Goal: Task Accomplishment & Management: Use online tool/utility

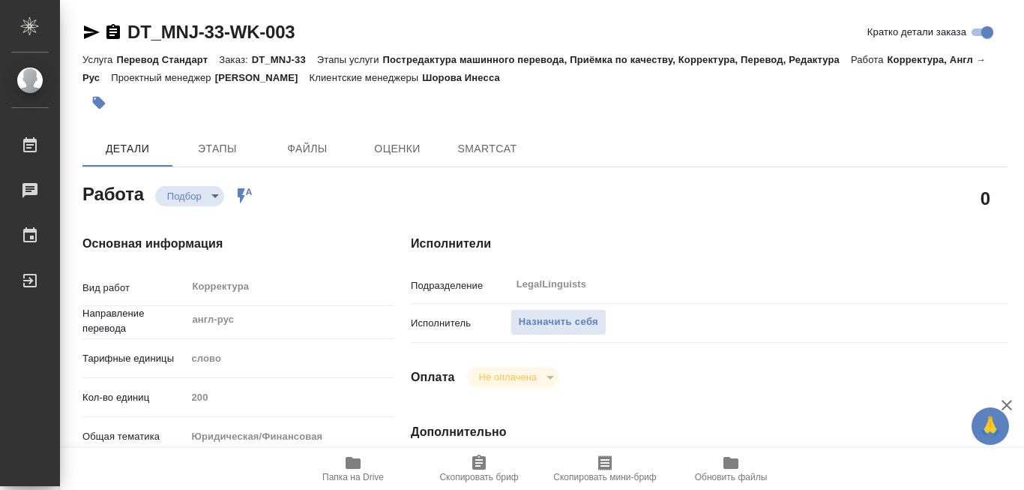
type textarea "x"
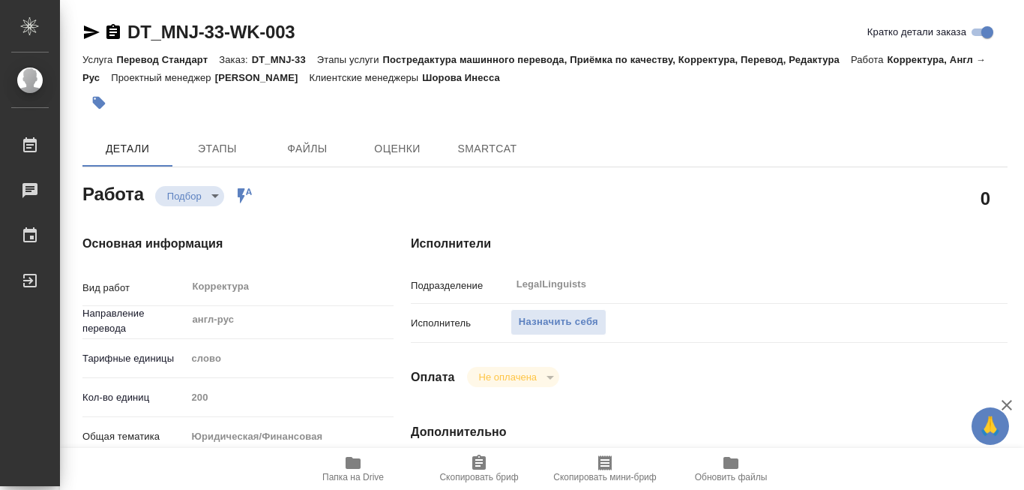
type textarea "x"
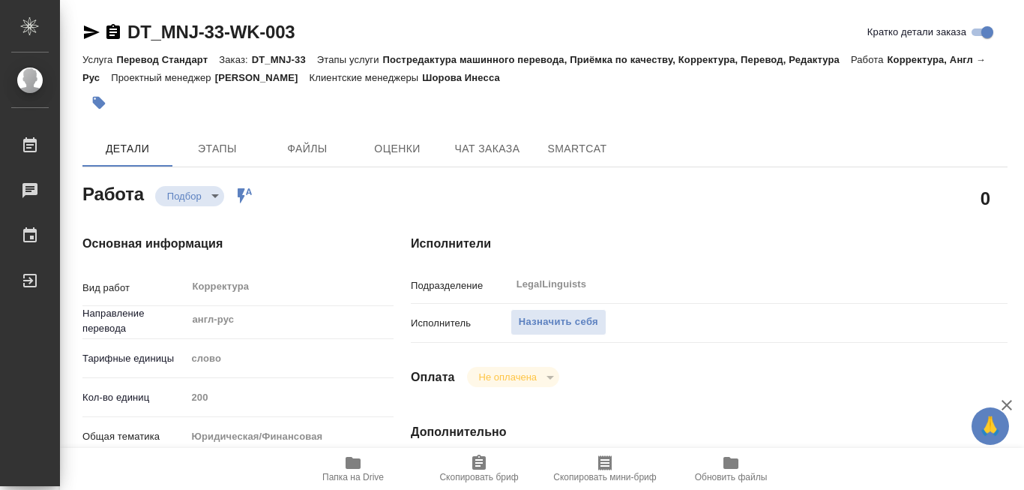
scroll to position [150, 0]
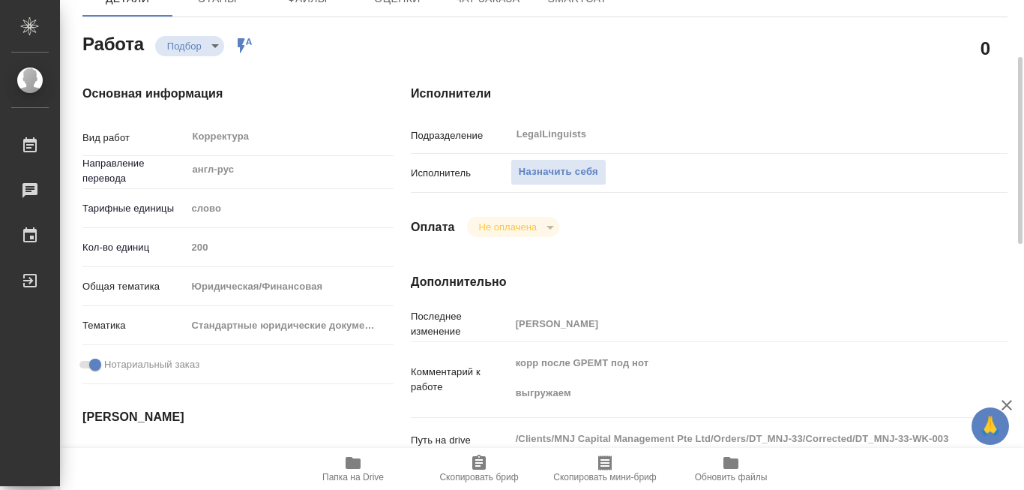
type textarea "x"
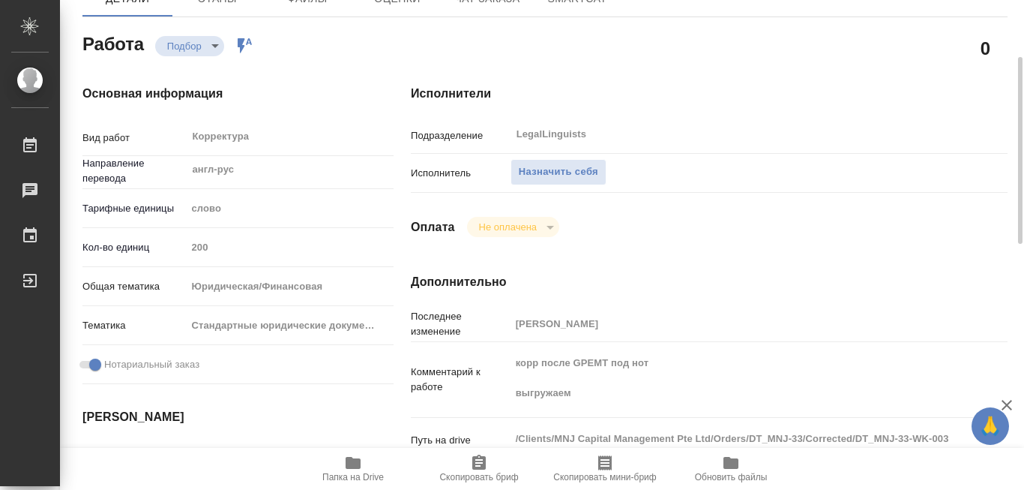
type textarea "x"
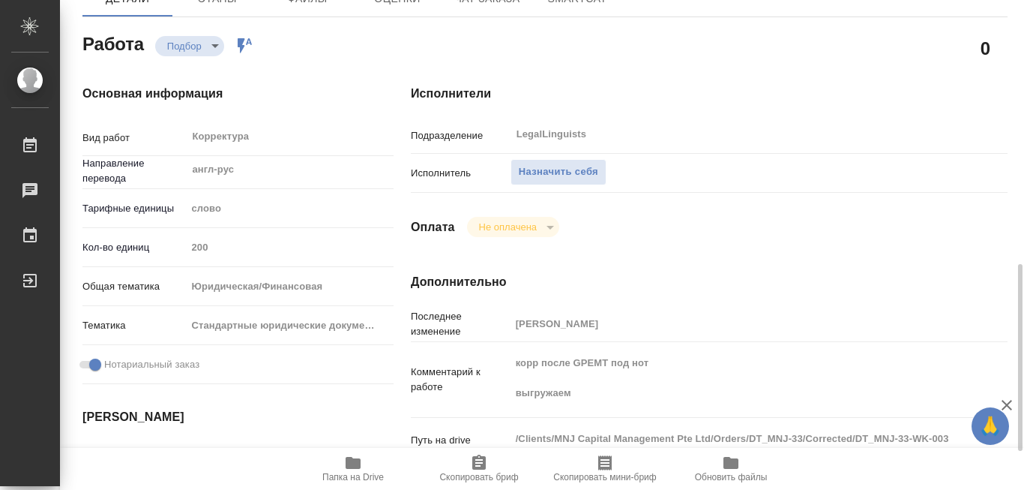
scroll to position [300, 0]
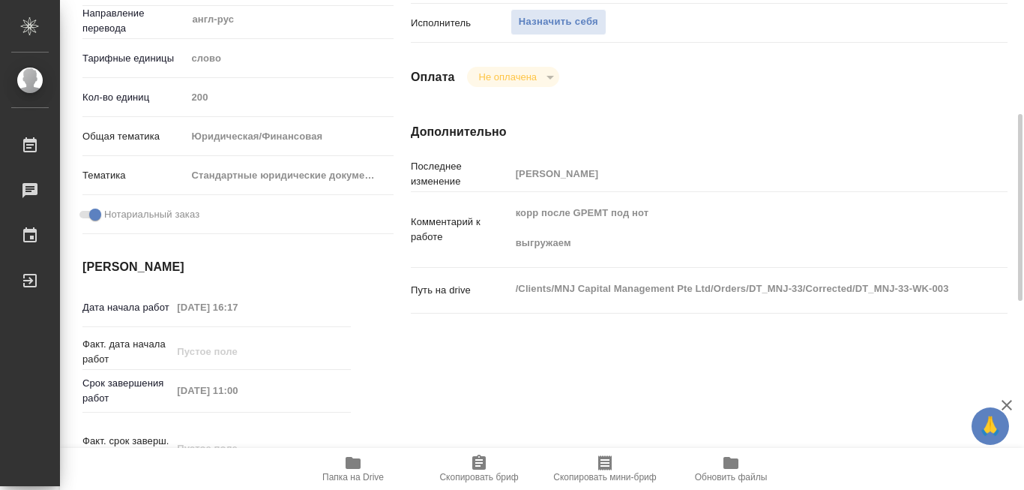
click at [353, 460] on icon "button" at bounding box center [353, 463] width 15 height 12
